Goal: Task Accomplishment & Management: Use online tool/utility

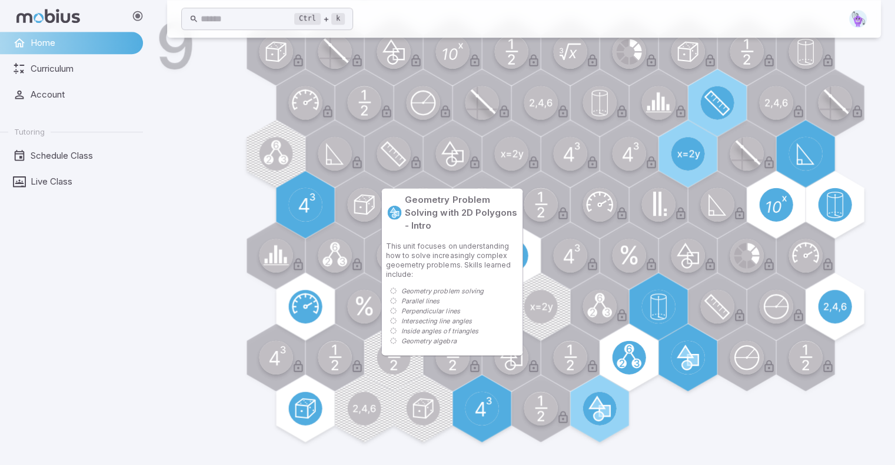
scroll to position [909, 0]
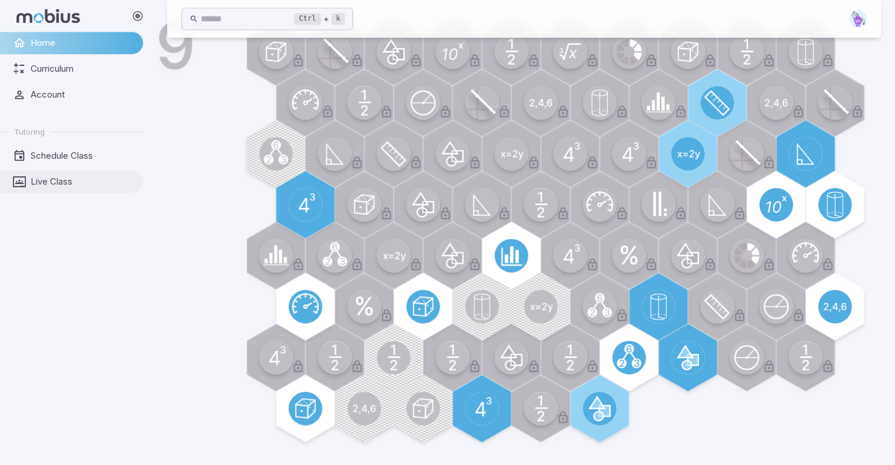
click at [67, 181] on span "Live Class" at bounding box center [83, 181] width 104 height 13
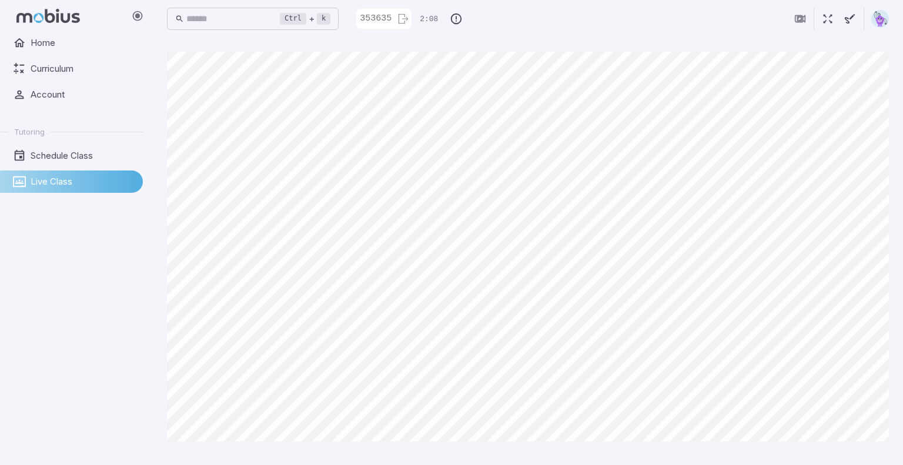
click at [853, 456] on main "Canvas actions 100 % Exit zen mode" at bounding box center [528, 252] width 751 height 428
click at [0, 112] on ul "Home Curriculum Account Tutoring Schedule Class Live Class" at bounding box center [71, 112] width 143 height 161
click at [853, 452] on main "Canvas actions 100 % Exit zen mode" at bounding box center [528, 252] width 751 height 428
click at [853, 454] on main "Canvas actions 100 % Exit zen mode" at bounding box center [528, 252] width 751 height 428
click at [853, 460] on main "Canvas actions 100 % Exit zen mode" at bounding box center [528, 252] width 751 height 428
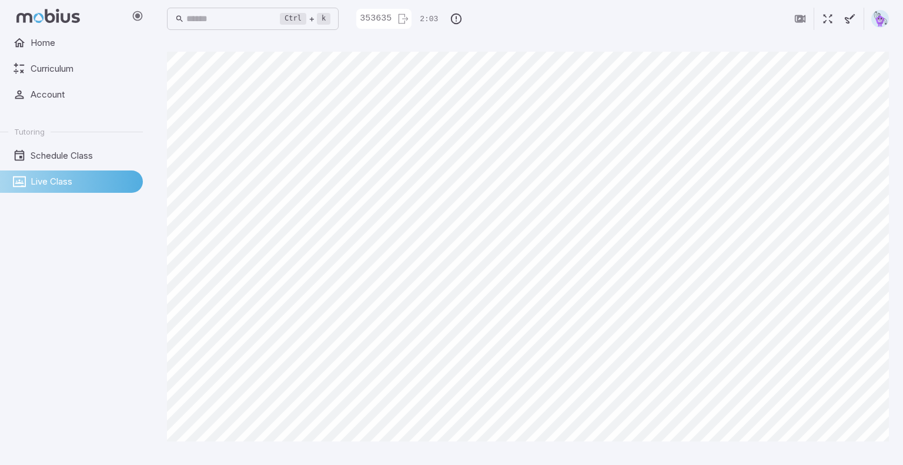
click at [853, 451] on div "Canvas actions 100 % Exit zen mode" at bounding box center [528, 251] width 722 height 399
click at [853, 459] on main "Canvas actions 100 % Exit zen mode" at bounding box center [528, 252] width 751 height 428
click at [853, 454] on main "Canvas actions 100 % Exit zen mode" at bounding box center [528, 252] width 751 height 428
click at [853, 450] on div "Canvas actions 100 % Exit zen mode" at bounding box center [528, 251] width 722 height 399
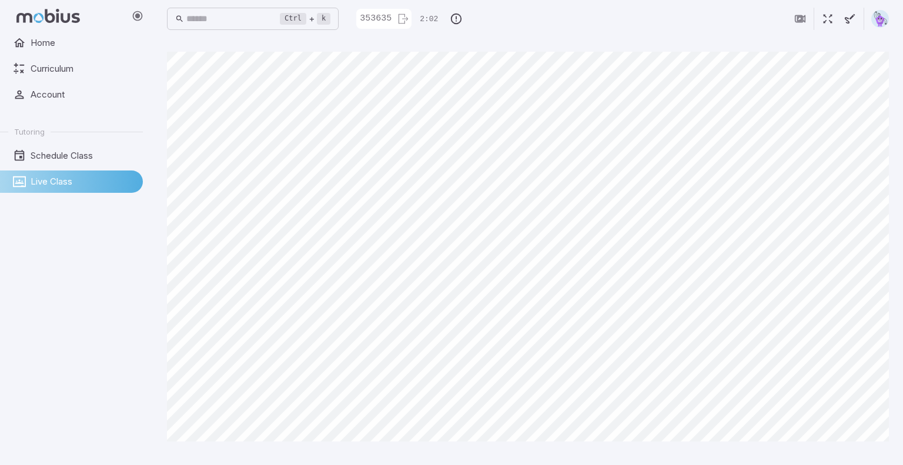
click at [853, 451] on div "Canvas actions 100 % Exit zen mode" at bounding box center [528, 251] width 722 height 399
click at [853, 450] on div "Canvas actions 100 % Exit zen mode" at bounding box center [528, 251] width 722 height 399
click at [853, 454] on main "Canvas actions 100 % Exit zen mode" at bounding box center [528, 252] width 751 height 428
click at [853, 455] on main "Canvas actions 100 % Exit zen mode" at bounding box center [528, 252] width 751 height 428
click at [853, 454] on main "Canvas actions 100 % Exit zen mode" at bounding box center [528, 252] width 751 height 428
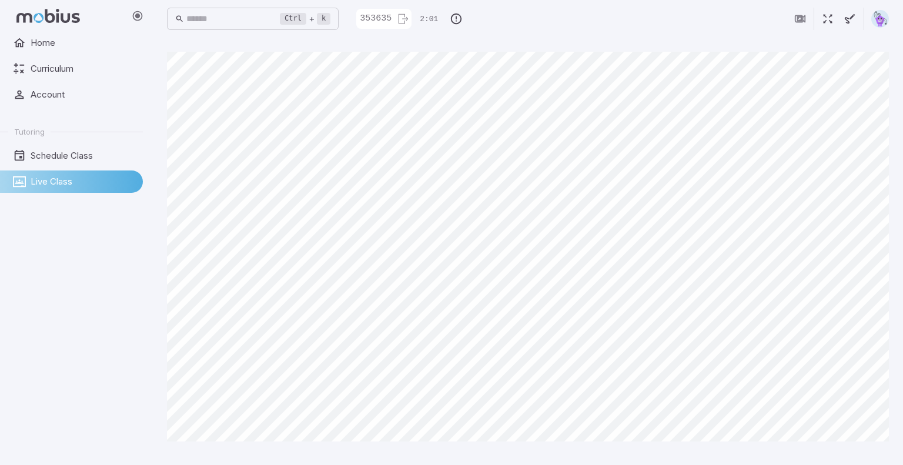
click at [853, 454] on main "Canvas actions 100 % Exit zen mode" at bounding box center [528, 252] width 751 height 428
click at [853, 449] on div "Canvas actions 100 % Exit zen mode" at bounding box center [528, 251] width 722 height 399
click at [853, 455] on main "Canvas actions 100 % Exit zen mode" at bounding box center [528, 252] width 751 height 428
click at [853, 449] on div "Canvas actions 100 % Exit zen mode" at bounding box center [528, 251] width 722 height 399
click at [853, 454] on main "Canvas actions 100 % Exit zen mode" at bounding box center [528, 252] width 751 height 428
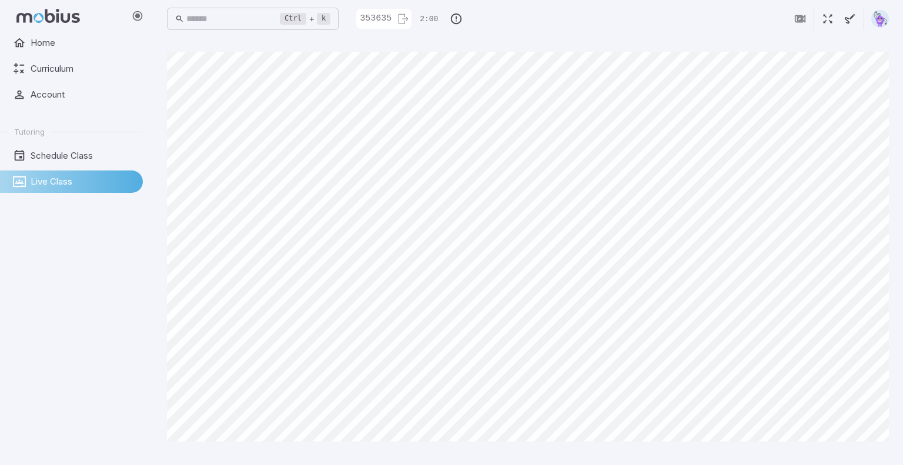
click at [853, 452] on main "Canvas actions 100 % Exit zen mode" at bounding box center [528, 252] width 751 height 428
click at [853, 455] on main "Canvas actions 100 % Exit zen mode" at bounding box center [528, 252] width 751 height 428
click at [853, 449] on div "Canvas actions 100 % Exit zen mode" at bounding box center [528, 251] width 722 height 399
click at [853, 451] on div "Canvas actions 100 % Exit zen mode" at bounding box center [528, 251] width 722 height 399
click at [853, 456] on main "Canvas actions 100 % Exit zen mode" at bounding box center [528, 252] width 751 height 428
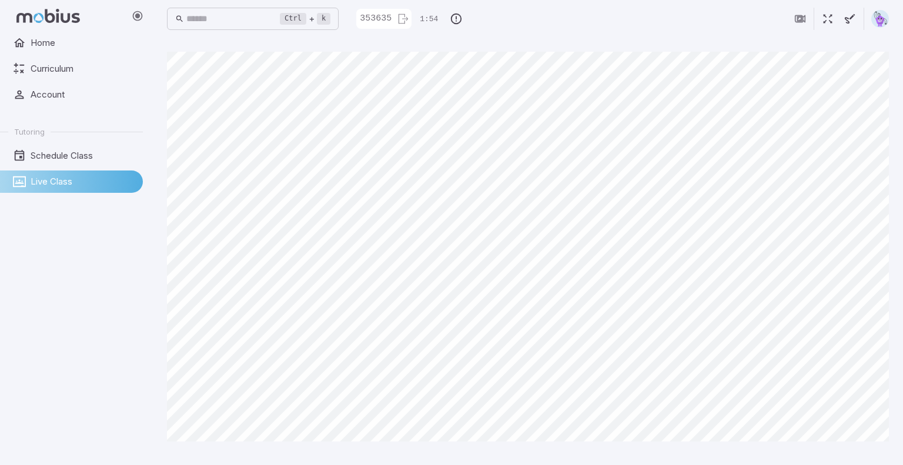
click at [853, 451] on main "Canvas actions 100 % Exit zen mode" at bounding box center [528, 252] width 751 height 428
click at [853, 465] on main "Canvas actions 100 % Exit zen mode" at bounding box center [528, 252] width 751 height 428
click at [853, 452] on main "Canvas actions 100 % Exit zen mode" at bounding box center [528, 252] width 751 height 428
click at [853, 460] on main "Canvas actions 100 % Exit zen mode" at bounding box center [528, 252] width 751 height 428
click at [853, 454] on main "Canvas actions 100 % Exit zen mode" at bounding box center [528, 252] width 751 height 428
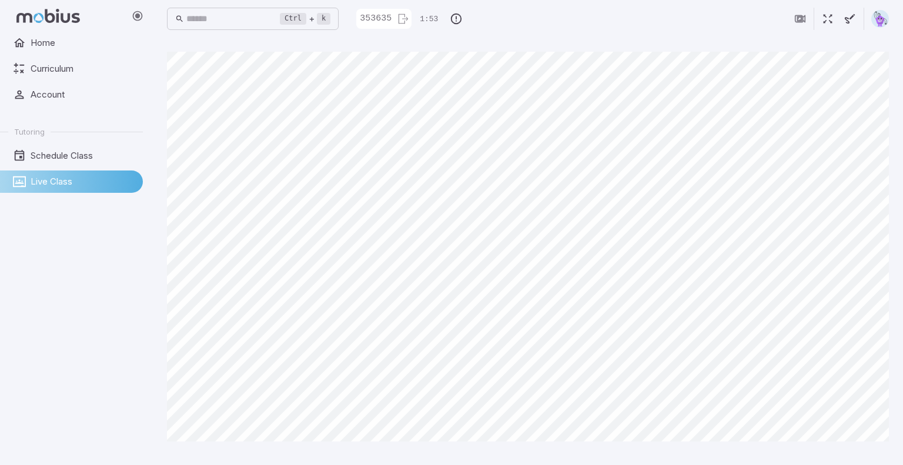
click at [853, 450] on div "Canvas actions 100 % Exit zen mode" at bounding box center [528, 251] width 722 height 399
click at [853, 451] on div "Canvas actions 100 % Exit zen mode" at bounding box center [528, 251] width 722 height 399
click at [853, 460] on main "Canvas actions 100 % Exit zen mode" at bounding box center [528, 252] width 751 height 428
click at [853, 461] on main "Canvas actions 100 % Exit zen mode" at bounding box center [528, 252] width 751 height 428
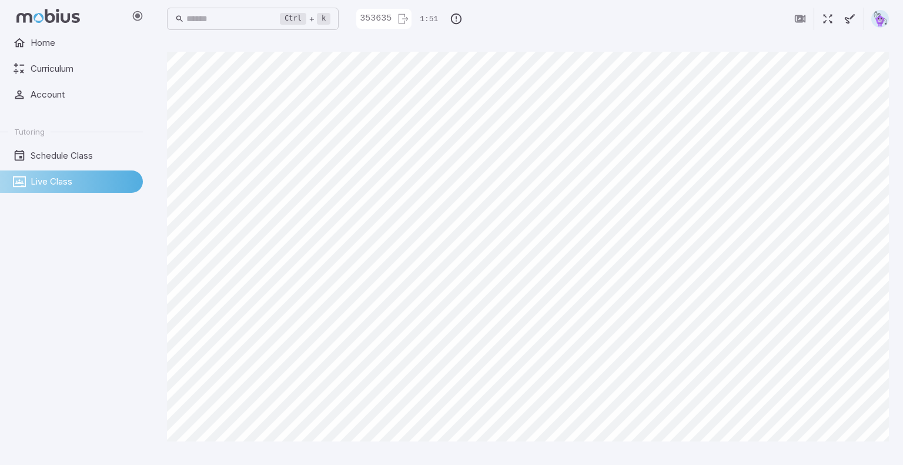
click at [853, 454] on main "Canvas actions 100 % Exit zen mode" at bounding box center [528, 252] width 751 height 428
click at [853, 455] on main "Canvas actions 100 % Exit zen mode" at bounding box center [528, 252] width 751 height 428
click at [853, 454] on main "Canvas actions 100 % Exit zen mode" at bounding box center [528, 252] width 751 height 428
click at [853, 449] on div "Canvas actions 100 % Exit zen mode" at bounding box center [528, 251] width 722 height 399
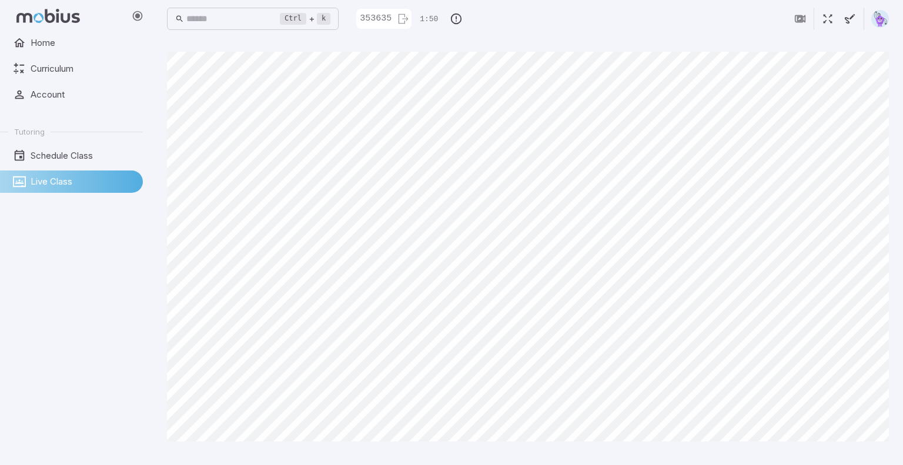
click at [853, 449] on div "Canvas actions 100 % Exit zen mode" at bounding box center [528, 251] width 722 height 399
click at [853, 452] on main "Canvas actions 100 % Exit zen mode" at bounding box center [528, 252] width 751 height 428
click at [853, 454] on main "Canvas actions 100 % Exit zen mode" at bounding box center [528, 252] width 751 height 428
click at [853, 456] on main "Canvas actions 100 % Exit zen mode" at bounding box center [528, 252] width 751 height 428
click at [853, 452] on main "Canvas actions 100 % Exit zen mode" at bounding box center [528, 252] width 751 height 428
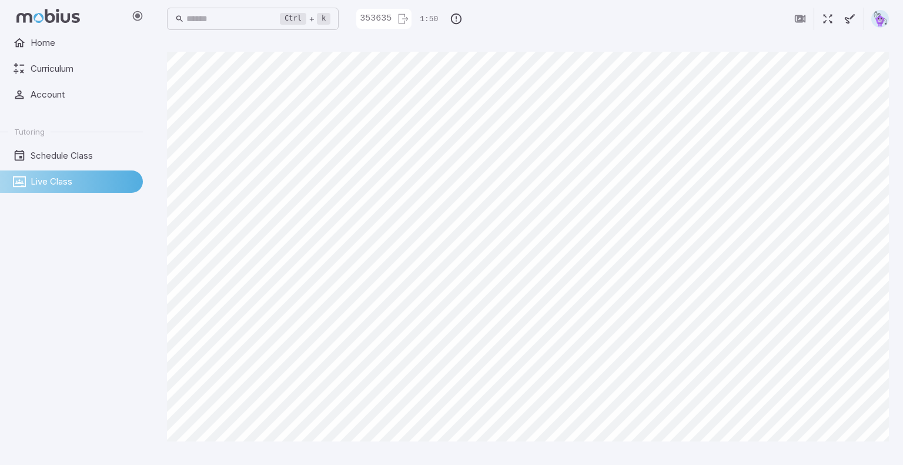
click at [853, 452] on main "Canvas actions 100 % Exit zen mode" at bounding box center [528, 252] width 751 height 428
click at [853, 455] on main "Canvas actions 100 % Exit zen mode" at bounding box center [528, 252] width 751 height 428
click at [853, 449] on div "Canvas actions 100 % Exit zen mode" at bounding box center [528, 251] width 722 height 399
click at [853, 456] on main "Canvas actions 100 % Exit zen mode" at bounding box center [528, 252] width 751 height 428
click at [853, 448] on div "Canvas actions 100 % Exit zen mode" at bounding box center [528, 251] width 722 height 399
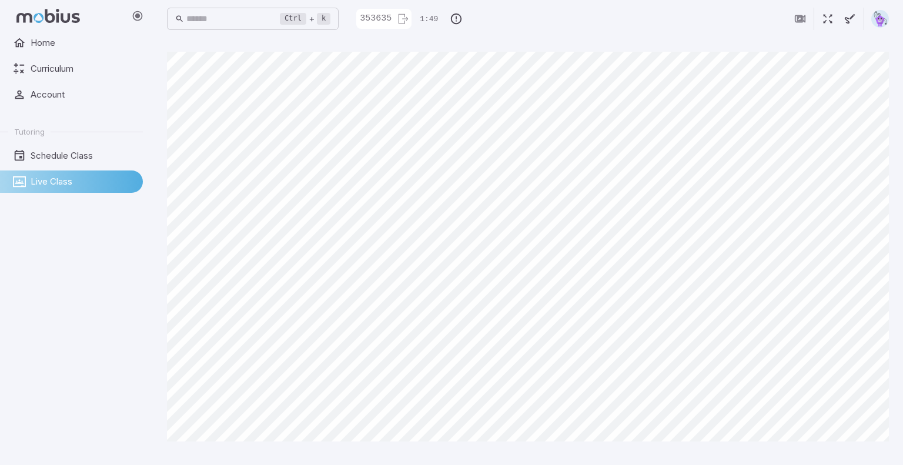
click at [853, 456] on main "Canvas actions 100 % Exit zen mode" at bounding box center [528, 252] width 751 height 428
click at [853, 455] on main "Canvas actions 100 % Exit zen mode" at bounding box center [528, 252] width 751 height 428
click at [853, 450] on div "Canvas actions 100 % Exit zen mode" at bounding box center [528, 251] width 722 height 399
click at [853, 455] on main "Canvas actions 100 % Exit zen mode" at bounding box center [528, 252] width 751 height 428
click at [853, 456] on main "Canvas actions 100 % Exit zen mode" at bounding box center [528, 252] width 751 height 428
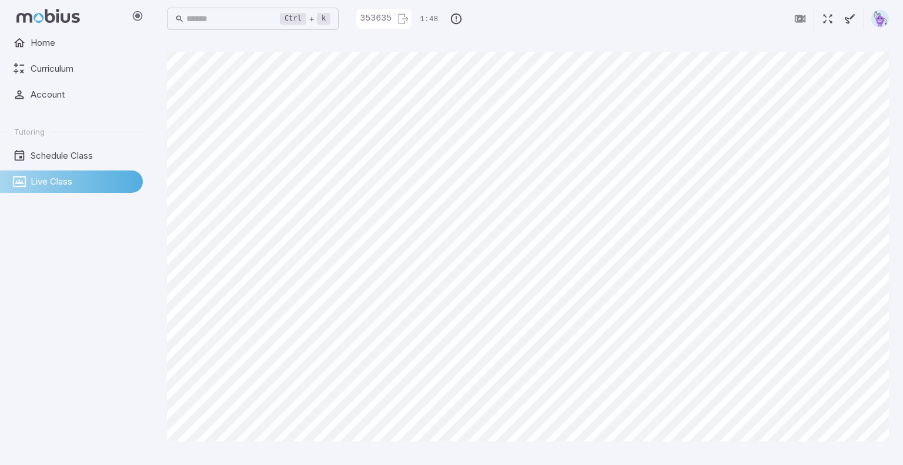
click at [853, 451] on div "Canvas actions 100 % Exit zen mode" at bounding box center [528, 251] width 722 height 399
click at [853, 454] on main "Canvas actions 100 % Exit zen mode" at bounding box center [528, 252] width 751 height 428
click at [853, 456] on main "Canvas actions 100 % Exit zen mode" at bounding box center [528, 252] width 751 height 428
click at [853, 449] on div "Canvas actions 100 % Exit zen mode" at bounding box center [528, 251] width 722 height 399
click at [853, 459] on main "Canvas actions 100 % Exit zen mode" at bounding box center [528, 252] width 751 height 428
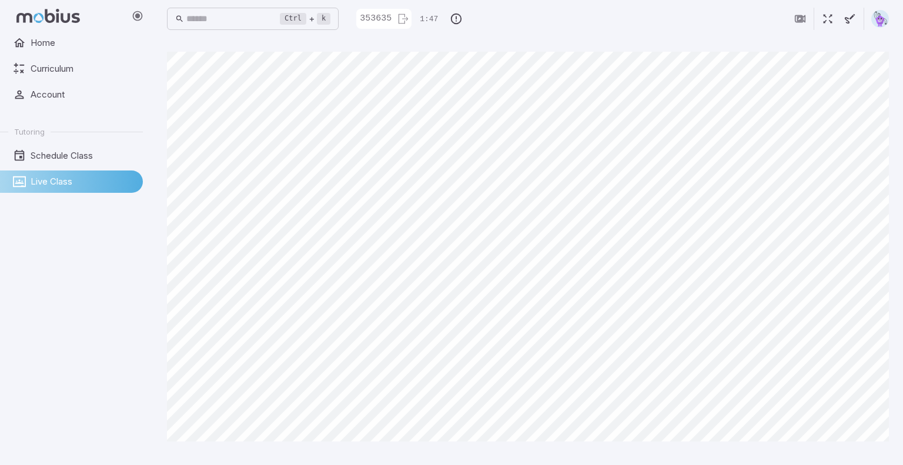
click at [853, 454] on main "Canvas actions 100 % Exit zen mode" at bounding box center [528, 252] width 751 height 428
click at [853, 461] on main "Canvas actions 100 % Exit zen mode" at bounding box center [528, 252] width 751 height 428
click at [853, 448] on div "Canvas actions 100 % Exit zen mode" at bounding box center [528, 251] width 722 height 399
click at [853, 454] on main "Canvas actions 100 % Exit zen mode" at bounding box center [528, 252] width 751 height 428
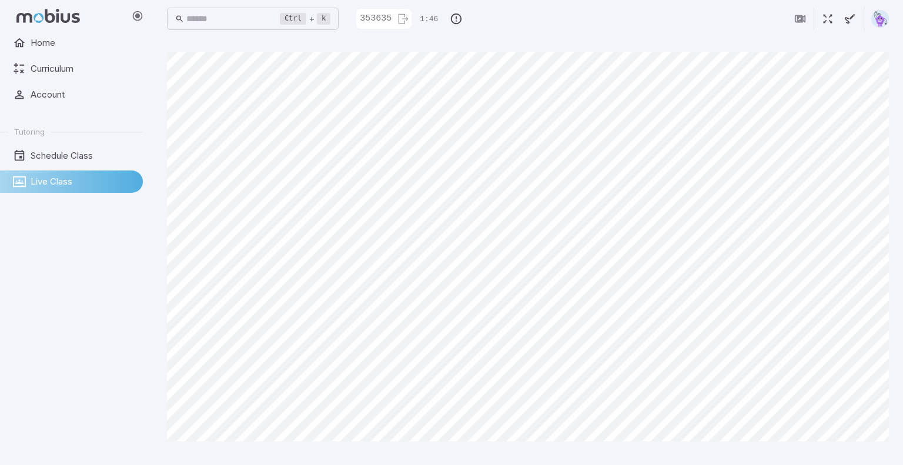
click at [853, 459] on main "Canvas actions 100 % Exit zen mode" at bounding box center [528, 252] width 751 height 428
click at [853, 455] on main "Canvas actions 100 % Exit zen mode" at bounding box center [528, 252] width 751 height 428
click at [853, 454] on main "Canvas actions 100 % Exit zen mode" at bounding box center [528, 252] width 751 height 428
click at [853, 452] on main "Canvas actions 100 % Exit zen mode" at bounding box center [528, 252] width 751 height 428
click at [853, 456] on main "Canvas actions 100 % Exit zen mode" at bounding box center [528, 252] width 751 height 428
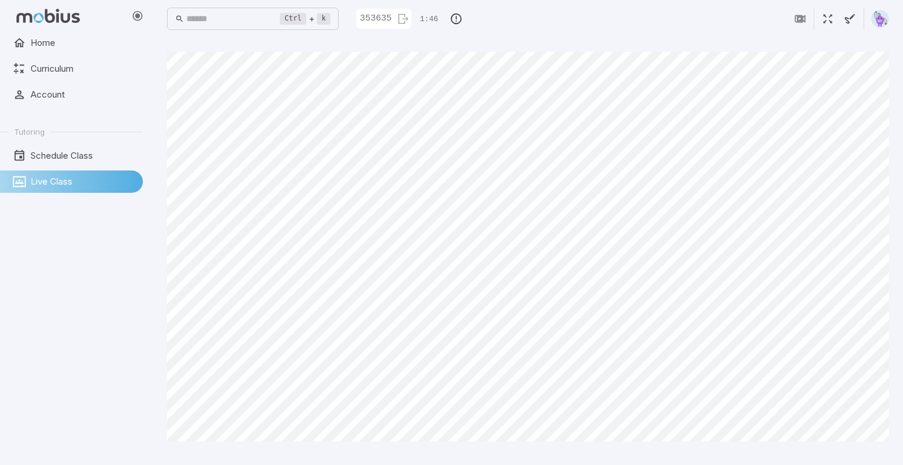
click at [853, 454] on main "Canvas actions 100 % Exit zen mode" at bounding box center [528, 252] width 751 height 428
click at [853, 459] on main "Canvas actions 100 % Exit zen mode" at bounding box center [528, 252] width 751 height 428
click at [853, 451] on div "Canvas actions 100 % Exit zen mode" at bounding box center [528, 251] width 722 height 399
click at [853, 456] on main "Canvas actions 100 % Exit zen mode" at bounding box center [528, 252] width 751 height 428
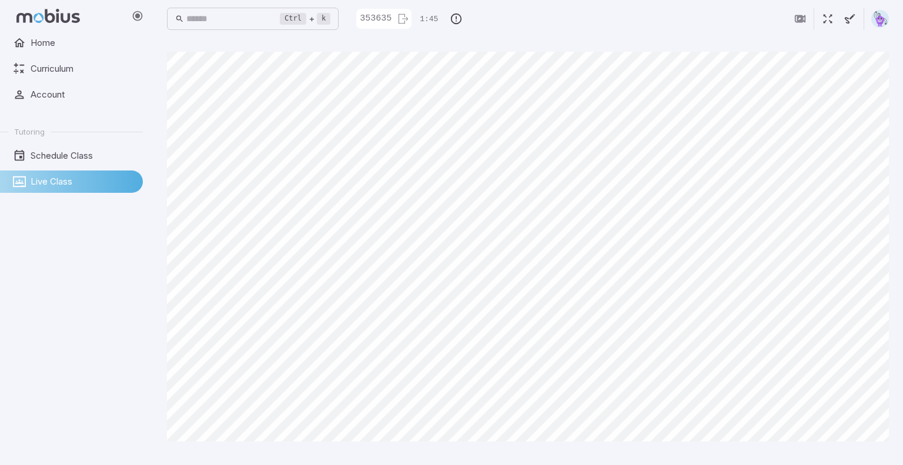
click at [853, 450] on div "Canvas actions 100 % Exit zen mode" at bounding box center [528, 251] width 722 height 399
click at [853, 456] on main "Canvas actions 100 % Exit zen mode" at bounding box center [528, 252] width 751 height 428
click at [853, 454] on main "Canvas actions 100 % Exit zen mode" at bounding box center [528, 252] width 751 height 428
click at [853, 455] on main "Canvas actions 100 % Exit zen mode" at bounding box center [528, 252] width 751 height 428
click at [853, 454] on main "Canvas actions 100 % Exit zen mode" at bounding box center [528, 252] width 751 height 428
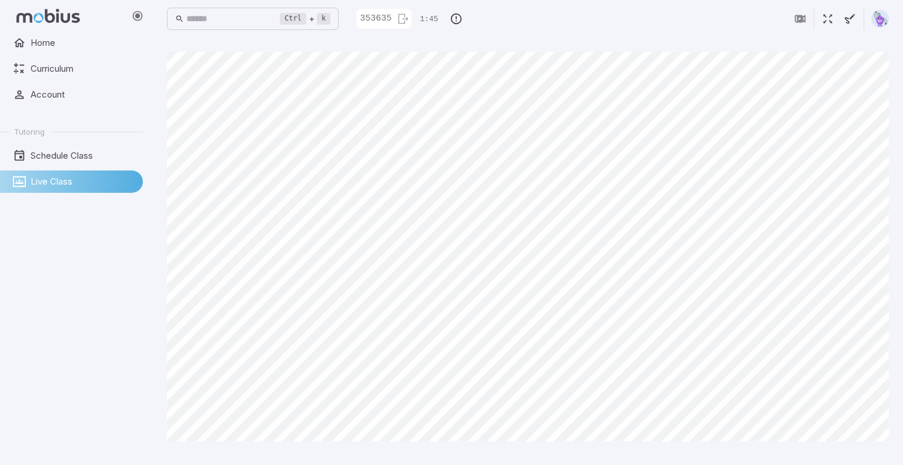
click at [853, 455] on main "Canvas actions 100 % Exit zen mode" at bounding box center [528, 252] width 751 height 428
click at [853, 450] on div "Canvas actions 100 % Exit zen mode" at bounding box center [528, 251] width 722 height 399
click at [853, 453] on main "Canvas actions 100 % Exit zen mode" at bounding box center [528, 252] width 751 height 428
click at [853, 454] on main "Canvas actions 100 % Exit zen mode" at bounding box center [528, 252] width 751 height 428
click at [853, 451] on main "Canvas actions 100 % Exit zen mode" at bounding box center [528, 252] width 751 height 428
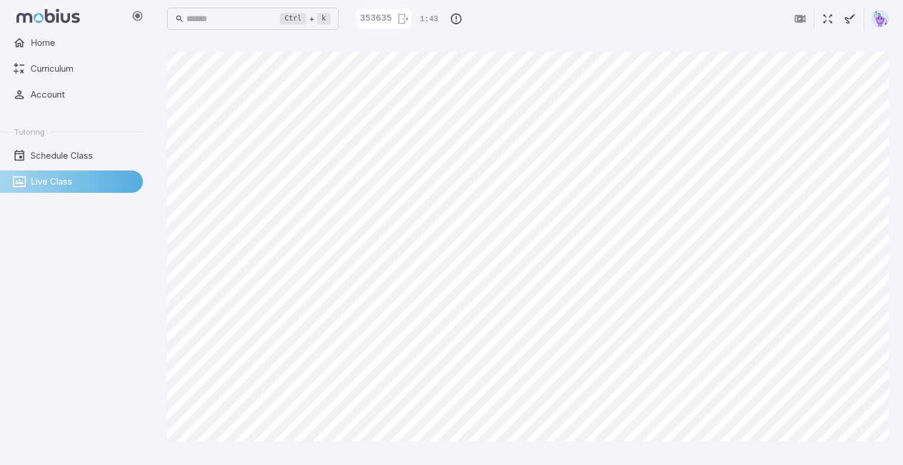
click at [853, 454] on main "Canvas actions 100 % Exit zen mode" at bounding box center [528, 252] width 751 height 428
click at [853, 453] on main "Canvas actions 100 % Exit zen mode" at bounding box center [528, 252] width 751 height 428
click at [853, 455] on main "Canvas actions 100 % Exit zen mode" at bounding box center [528, 252] width 751 height 428
click at [853, 456] on main "Canvas actions 100 % Exit zen mode" at bounding box center [528, 252] width 751 height 428
click at [853, 450] on div "Canvas actions 100 % Exit zen mode" at bounding box center [528, 251] width 722 height 399
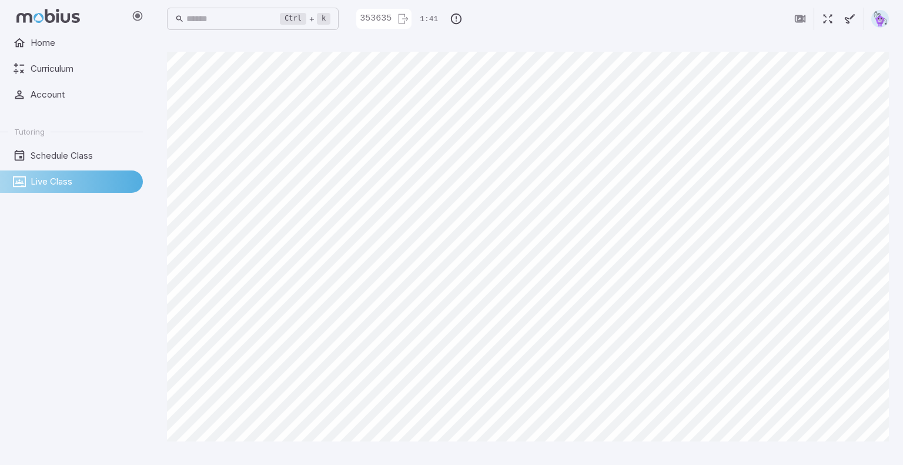
click at [853, 450] on div "Canvas actions 100 % Exit zen mode" at bounding box center [528, 251] width 722 height 399
click at [853, 461] on main "Canvas actions 100 % Exit zen mode" at bounding box center [528, 252] width 751 height 428
click at [853, 456] on main "Canvas actions 100 % Exit zen mode" at bounding box center [528, 252] width 751 height 428
click at [853, 455] on main "Canvas actions 100 % Exit zen mode" at bounding box center [528, 252] width 751 height 428
click at [853, 459] on main "Canvas actions 100 % Exit zen mode" at bounding box center [528, 252] width 751 height 428
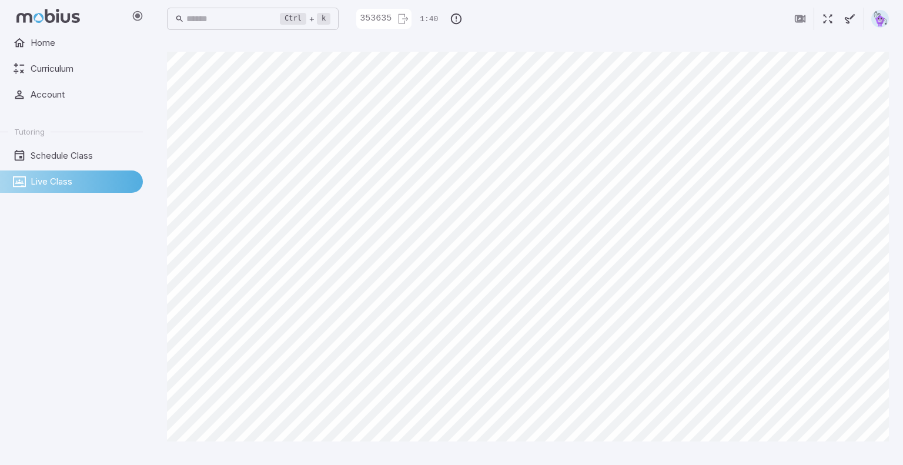
click at [853, 451] on main "Canvas actions 100 % Exit zen mode" at bounding box center [528, 252] width 751 height 428
click at [853, 456] on main "Canvas actions 100 % Exit zen mode" at bounding box center [528, 252] width 751 height 428
click at [853, 451] on div "Canvas actions 100 % Exit zen mode" at bounding box center [528, 251] width 722 height 399
click at [853, 461] on main "Canvas actions 100 % Exit zen mode" at bounding box center [528, 252] width 751 height 428
click at [853, 450] on div "Canvas actions 100 % Exit zen mode" at bounding box center [528, 251] width 722 height 399
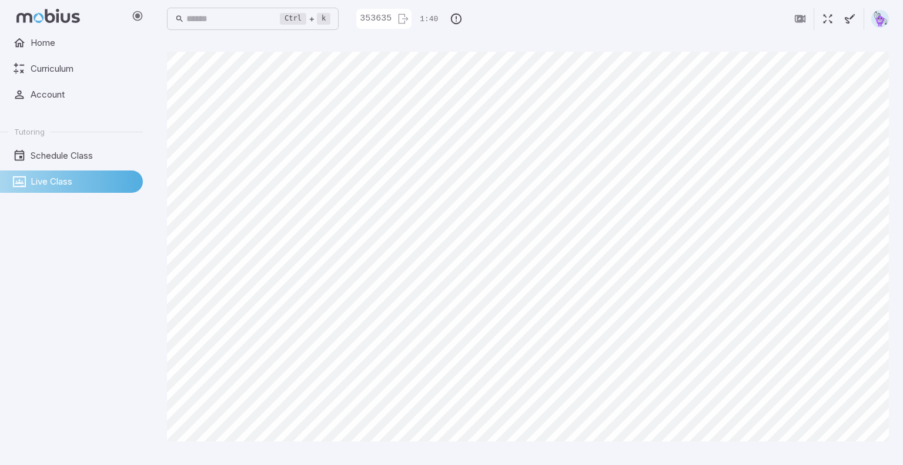
click at [853, 452] on main "Canvas actions 100 % Exit zen mode" at bounding box center [528, 252] width 751 height 428
click at [853, 454] on main "Canvas actions 100 % Exit zen mode" at bounding box center [528, 252] width 751 height 428
click at [853, 450] on div "Canvas actions 100 % Exit zen mode" at bounding box center [528, 251] width 722 height 399
click at [853, 459] on main "Canvas actions 100 % Exit zen mode" at bounding box center [528, 252] width 751 height 428
click at [853, 452] on main "Canvas actions 100 % Exit zen mode" at bounding box center [528, 252] width 751 height 428
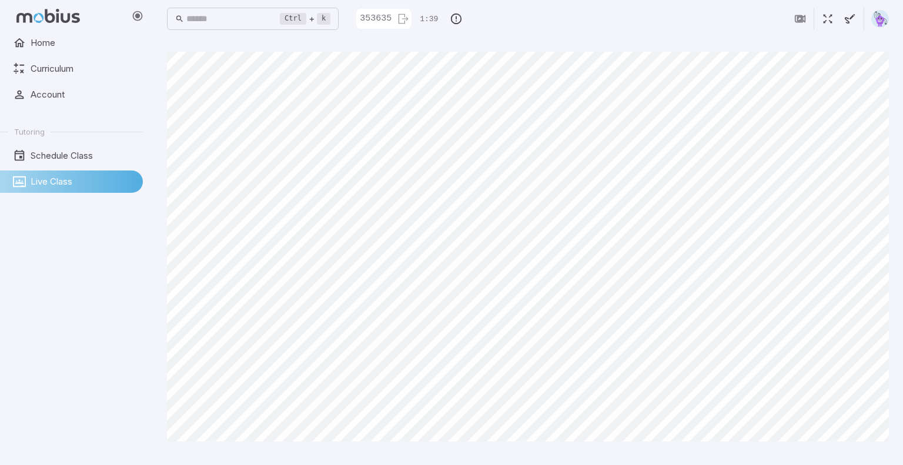
click at [853, 451] on div "Canvas actions 100 % Exit zen mode" at bounding box center [528, 251] width 722 height 399
click at [853, 449] on div "Canvas actions 100 % Exit zen mode" at bounding box center [528, 251] width 722 height 399
click at [853, 454] on main "Canvas actions 100 % Exit zen mode" at bounding box center [528, 252] width 751 height 428
click at [853, 455] on main "Canvas actions 100 % Exit zen mode" at bounding box center [528, 252] width 751 height 428
click at [853, 449] on div "Canvas actions 100 % Exit zen mode" at bounding box center [528, 251] width 722 height 399
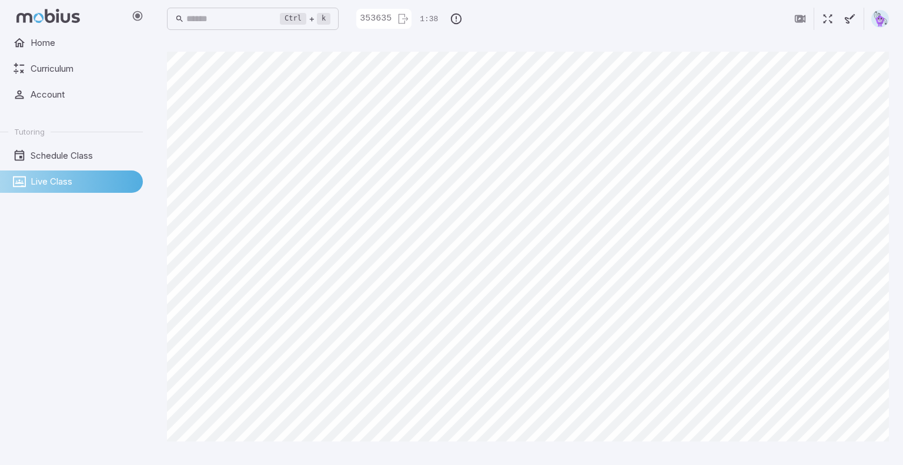
click at [853, 454] on main "Canvas actions 100 % Exit zen mode" at bounding box center [528, 252] width 751 height 428
click at [853, 455] on main "Canvas actions 100 % Exit zen mode" at bounding box center [528, 252] width 751 height 428
click at [853, 460] on main "Canvas actions 100 % Exit zen mode" at bounding box center [528, 252] width 751 height 428
click at [853, 461] on main "Canvas actions 100 % Exit zen mode" at bounding box center [528, 252] width 751 height 428
click at [853, 455] on main "Canvas actions 100 % Exit zen mode" at bounding box center [528, 252] width 751 height 428
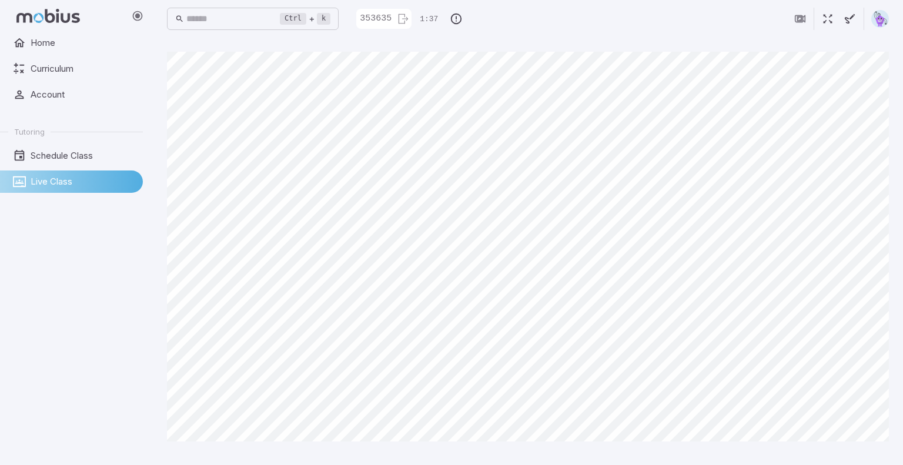
click at [853, 451] on div "Canvas actions 100 % Exit zen mode" at bounding box center [528, 251] width 722 height 399
click at [853, 449] on div "Canvas actions 100 % Exit zen mode" at bounding box center [528, 251] width 722 height 399
click at [853, 454] on main "Canvas actions 100 % Exit zen mode" at bounding box center [528, 252] width 751 height 428
click at [853, 450] on div "Canvas actions 100 % Exit zen mode" at bounding box center [528, 251] width 722 height 399
click at [853, 461] on main "Canvas actions 100 % Exit zen mode" at bounding box center [528, 252] width 751 height 428
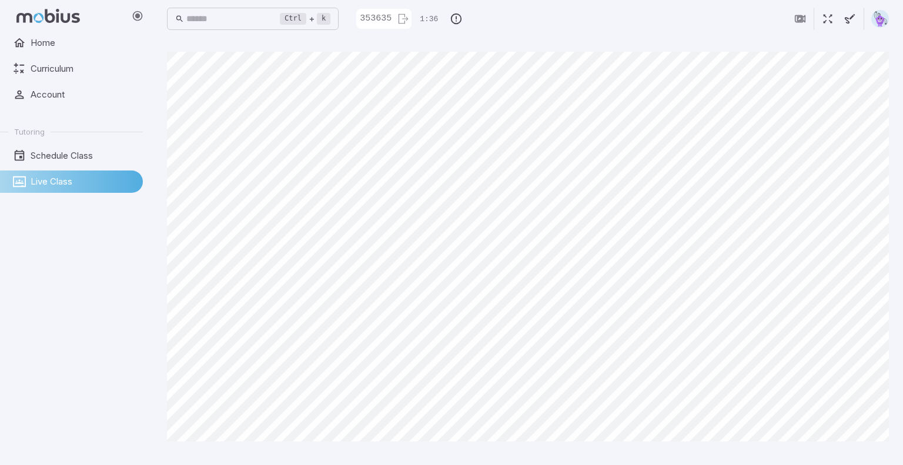
click at [853, 455] on main "Canvas actions 100 % Exit zen mode" at bounding box center [528, 252] width 751 height 428
click at [853, 450] on div "Canvas actions 100 % Exit zen mode" at bounding box center [528, 251] width 722 height 399
click at [853, 454] on main "Canvas actions 100 % Exit zen mode" at bounding box center [528, 252] width 751 height 428
click at [853, 451] on div "Canvas actions 100 % Exit zen mode" at bounding box center [528, 251] width 722 height 399
click at [853, 450] on div "Canvas actions 100 % Exit zen mode" at bounding box center [528, 251] width 722 height 399
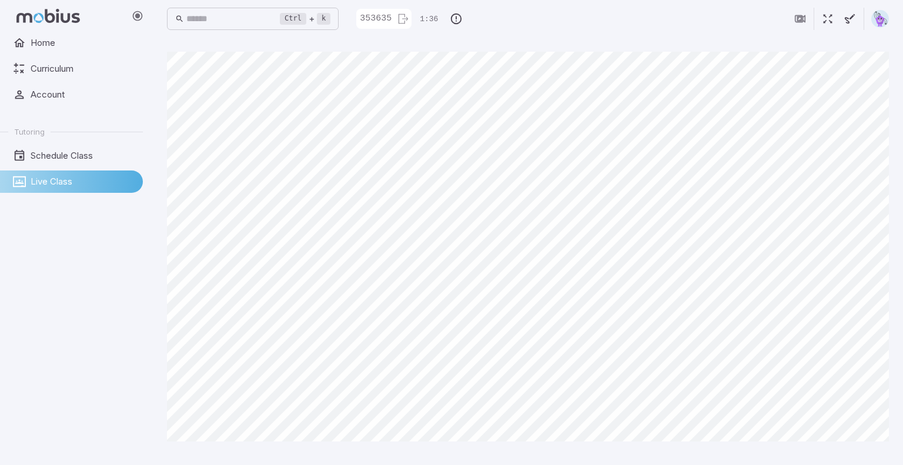
click at [853, 454] on main "Canvas actions 100 % Exit zen mode" at bounding box center [528, 252] width 751 height 428
click at [853, 449] on div "Canvas actions 100 % Exit zen mode" at bounding box center [528, 251] width 722 height 399
click at [853, 451] on main "Canvas actions 100 % Exit zen mode" at bounding box center [528, 252] width 751 height 428
click at [853, 451] on div "Canvas actions 100 % Exit zen mode" at bounding box center [528, 251] width 722 height 399
click at [853, 453] on main "Canvas actions 100 % Exit zen mode" at bounding box center [528, 252] width 751 height 428
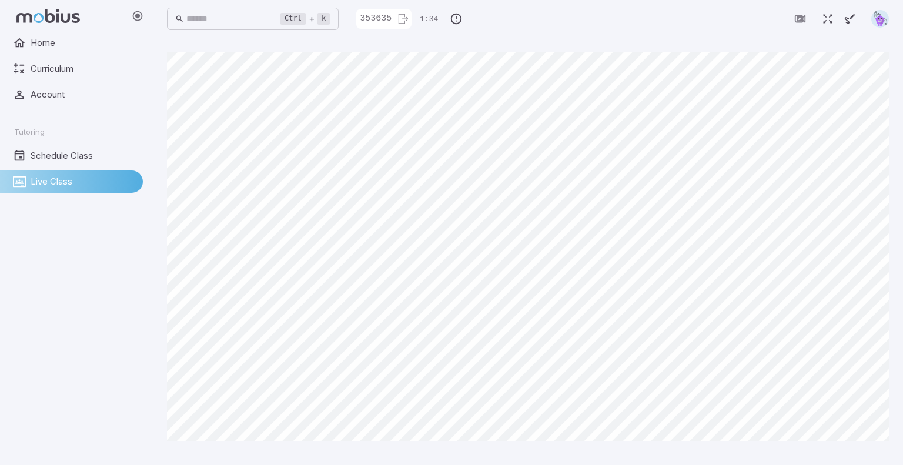
click at [853, 461] on main "Canvas actions 100 % Exit zen mode" at bounding box center [528, 252] width 751 height 428
click at [853, 450] on div "Canvas actions 100 % Exit zen mode" at bounding box center [528, 251] width 722 height 399
click at [853, 452] on main "Canvas actions 100 % Exit zen mode" at bounding box center [528, 252] width 751 height 428
click at [853, 455] on main "Canvas actions 100 % Exit zen mode" at bounding box center [528, 252] width 751 height 428
click at [853, 461] on main "Canvas actions 100 % Exit zen mode" at bounding box center [528, 252] width 751 height 428
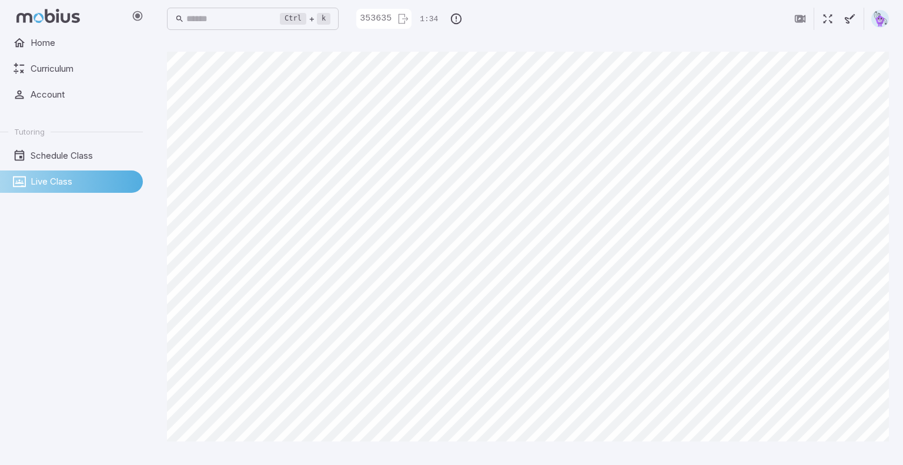
click at [853, 451] on main "Canvas actions 100 % Exit zen mode" at bounding box center [528, 252] width 751 height 428
click at [853, 451] on div "Canvas actions 100 % Exit zen mode" at bounding box center [528, 251] width 722 height 399
click at [853, 452] on main "Canvas actions 100 % Exit zen mode" at bounding box center [528, 252] width 751 height 428
click at [853, 455] on main "Canvas actions 100 % Exit zen mode" at bounding box center [528, 252] width 751 height 428
click at [853, 454] on main "Canvas actions 100 % Exit zen mode" at bounding box center [528, 252] width 751 height 428
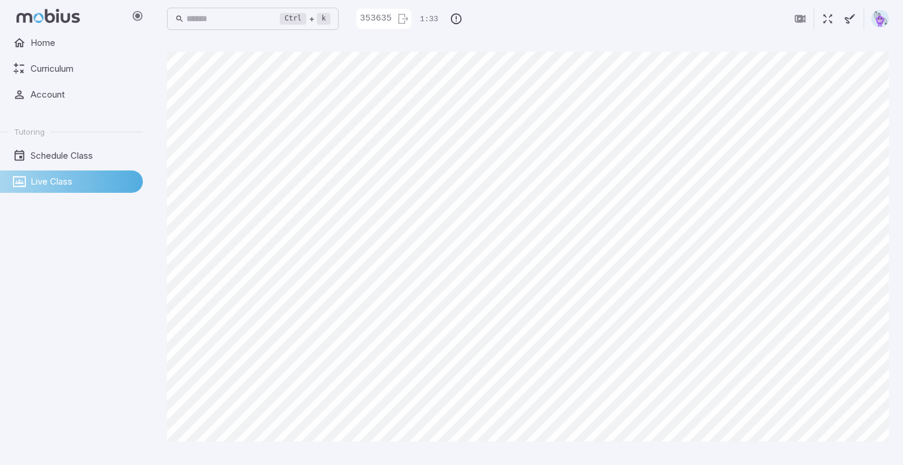
click at [853, 451] on main "Canvas actions 100 % Exit zen mode" at bounding box center [528, 252] width 751 height 428
click at [853, 454] on main "Canvas actions 100 % Exit zen mode" at bounding box center [528, 252] width 751 height 428
click at [853, 453] on main "Canvas actions 100 % Exit zen mode" at bounding box center [528, 252] width 751 height 428
click at [853, 449] on div "Canvas actions 100 % Exit zen mode" at bounding box center [528, 251] width 722 height 399
click at [853, 451] on main "Canvas actions 100 % Exit zen mode" at bounding box center [528, 252] width 751 height 428
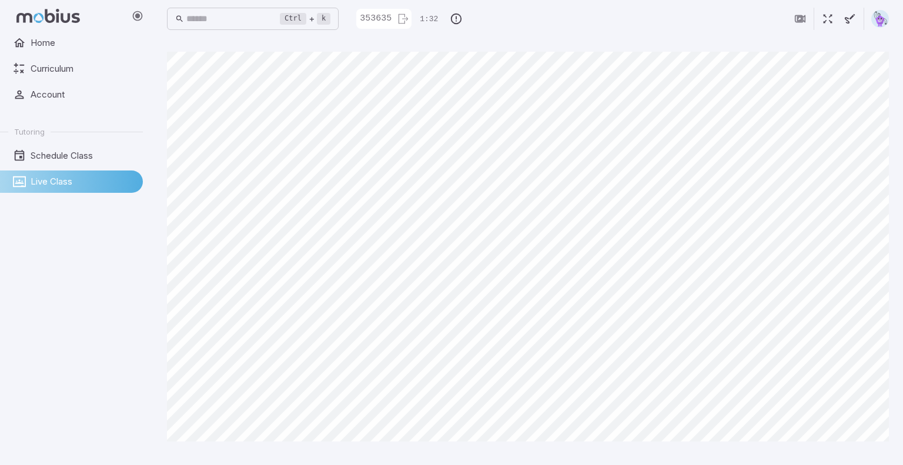
click at [853, 454] on main "Canvas actions 100 % Exit zen mode" at bounding box center [528, 252] width 751 height 428
click at [853, 451] on main "Canvas actions 100 % Exit zen mode" at bounding box center [528, 252] width 751 height 428
click at [853, 461] on main "Canvas actions 100 % Exit zen mode" at bounding box center [528, 252] width 751 height 428
click at [101, 146] on link "Schedule Class" at bounding box center [71, 156] width 143 height 22
